Goal: Complete application form

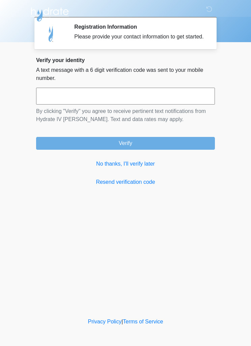
click at [133, 168] on link "No thanks, I'll verify later" at bounding box center [125, 164] width 179 height 8
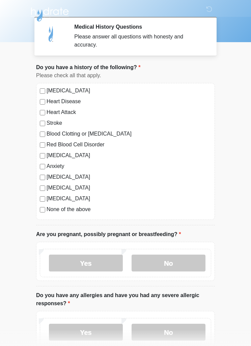
click at [171, 265] on label "No" at bounding box center [168, 262] width 74 height 17
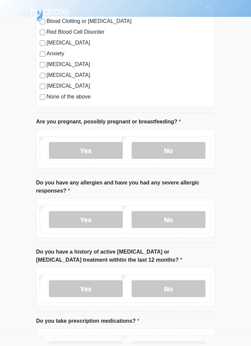
click at [178, 218] on label "No" at bounding box center [168, 219] width 74 height 17
click at [165, 295] on label "No" at bounding box center [168, 288] width 74 height 17
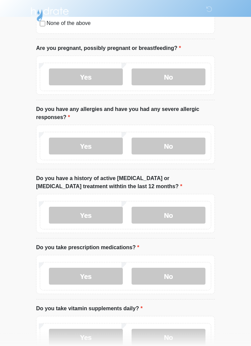
scroll to position [185, 0]
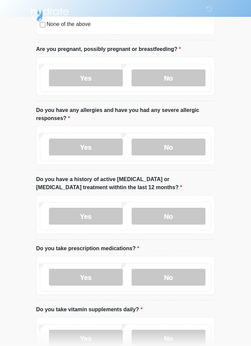
click at [93, 339] on label "Yes" at bounding box center [86, 337] width 74 height 17
click at [97, 275] on label "Yes" at bounding box center [86, 276] width 74 height 17
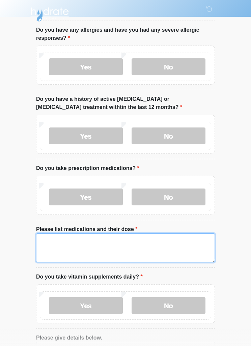
click at [57, 242] on textarea "Please list medications and their dose" at bounding box center [125, 247] width 179 height 29
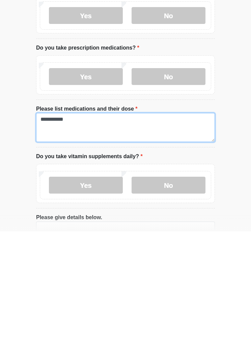
click at [81, 227] on textarea "*********" at bounding box center [125, 241] width 179 height 29
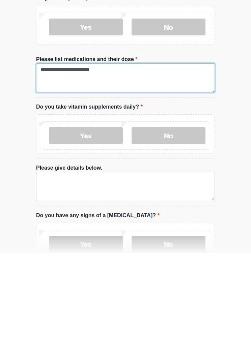
scroll to position [342, 0]
type textarea "**********"
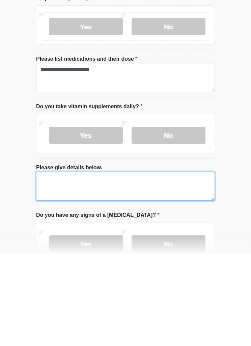
click at [54, 264] on textarea "Please give details below." at bounding box center [125, 278] width 179 height 29
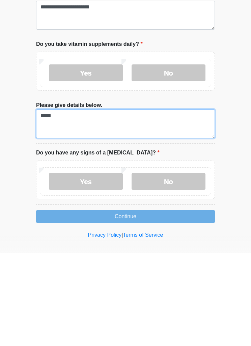
scroll to position [406, 0]
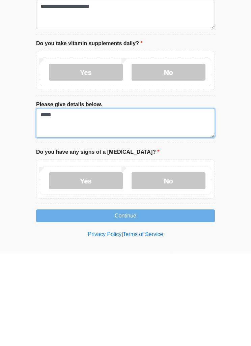
type textarea "*****"
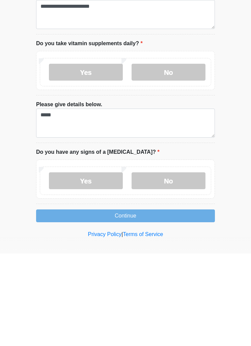
click at [170, 264] on label "No" at bounding box center [168, 272] width 74 height 17
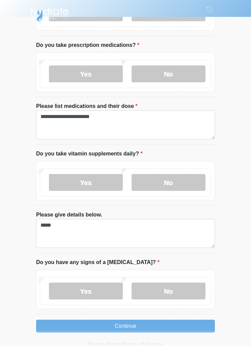
click at [137, 324] on button "Continue" at bounding box center [125, 325] width 179 height 13
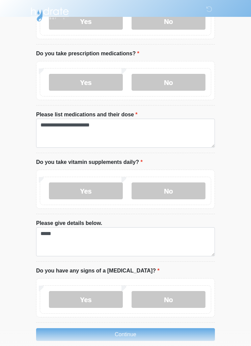
scroll to position [379, 0]
click at [90, 335] on button "Continue" at bounding box center [125, 334] width 179 height 13
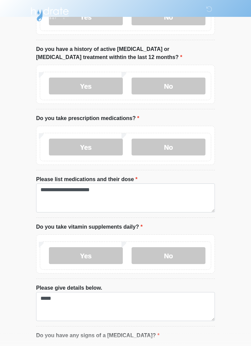
scroll to position [388, 0]
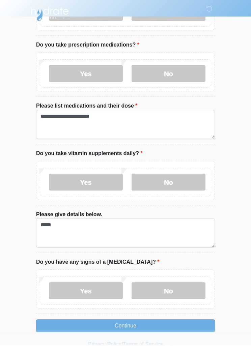
click at [139, 326] on button "Continue" at bounding box center [125, 325] width 179 height 13
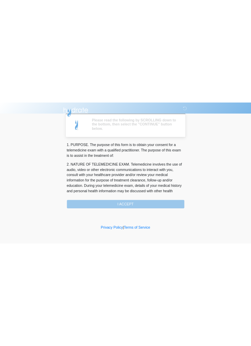
scroll to position [0, 0]
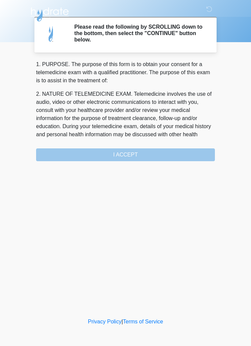
click at [79, 147] on div "1. PURPOSE. The purpose of this form is to obtain your consent for a telemedici…" at bounding box center [125, 110] width 179 height 101
click at [94, 147] on div "1. PURPOSE. The purpose of this form is to obtain your consent for a telemedici…" at bounding box center [125, 110] width 179 height 101
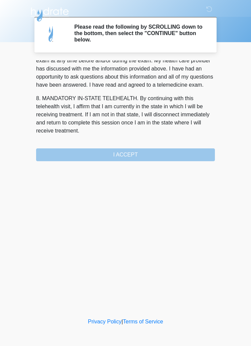
click at [101, 151] on div "1. PURPOSE. The purpose of this form is to obtain your consent for a telemedici…" at bounding box center [125, 110] width 179 height 101
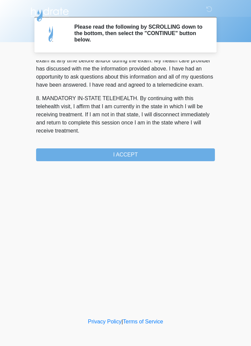
click at [100, 151] on button "I ACCEPT" at bounding box center [125, 154] width 179 height 13
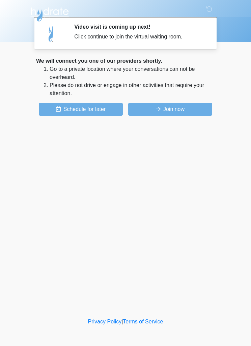
click at [160, 108] on button "Join now" at bounding box center [170, 109] width 84 height 13
